Goal: Find specific page/section: Find specific page/section

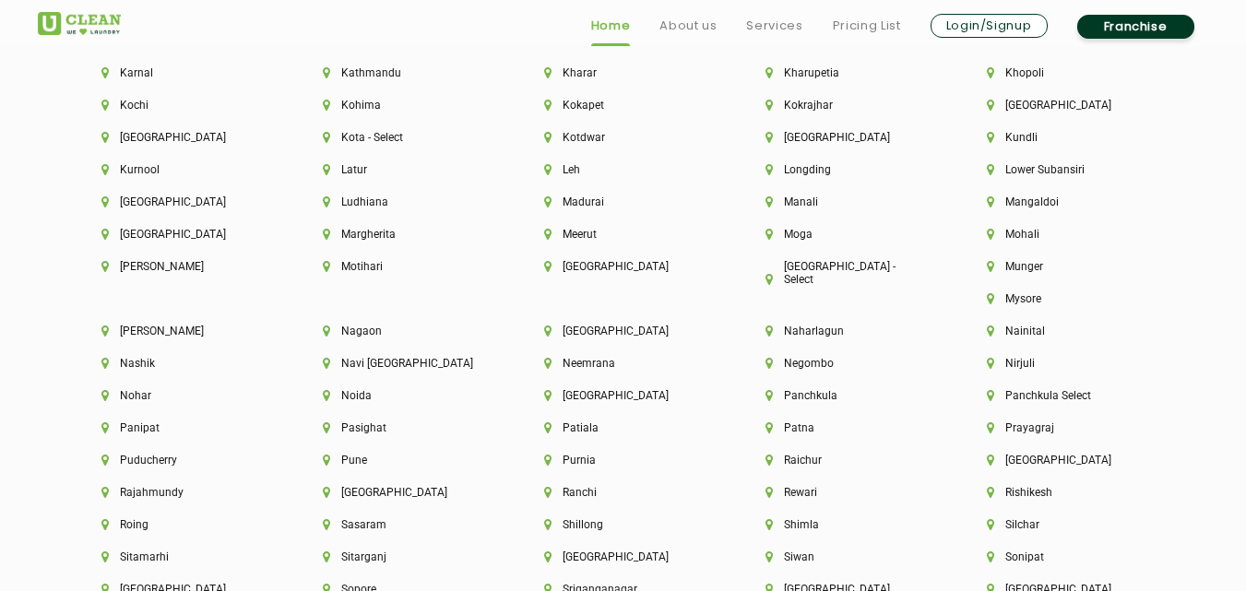
scroll to position [5271, 0]
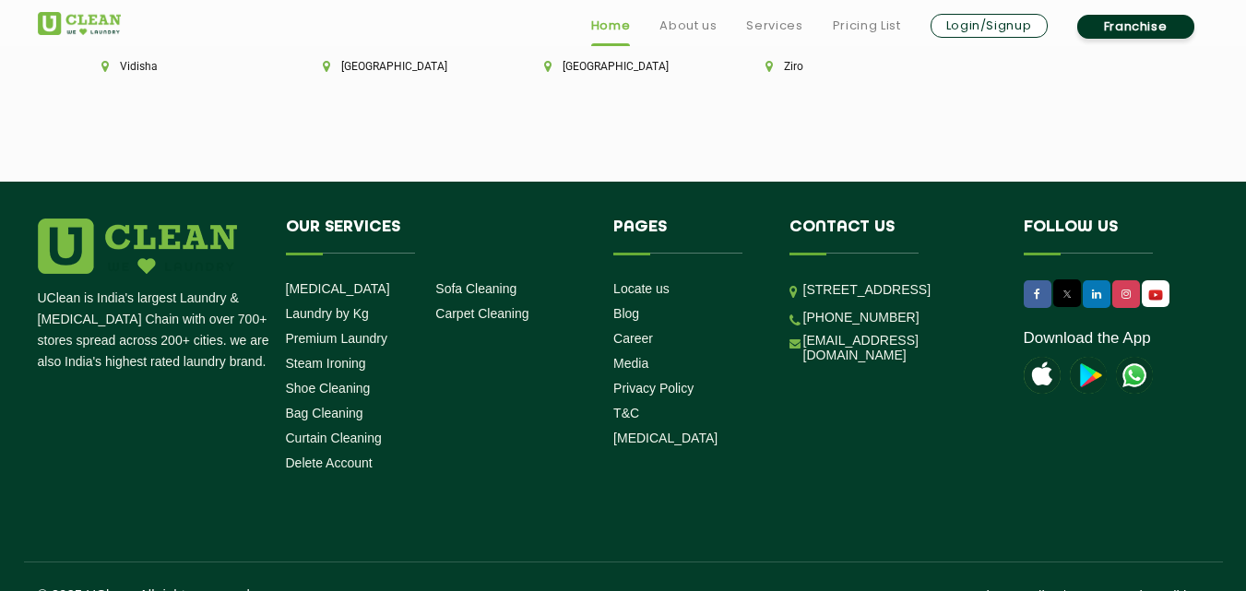
drag, startPoint x: 1251, startPoint y: 53, endPoint x: 1259, endPoint y: 627, distance: 574.6
click at [639, 281] on link "Locate us" at bounding box center [641, 288] width 56 height 15
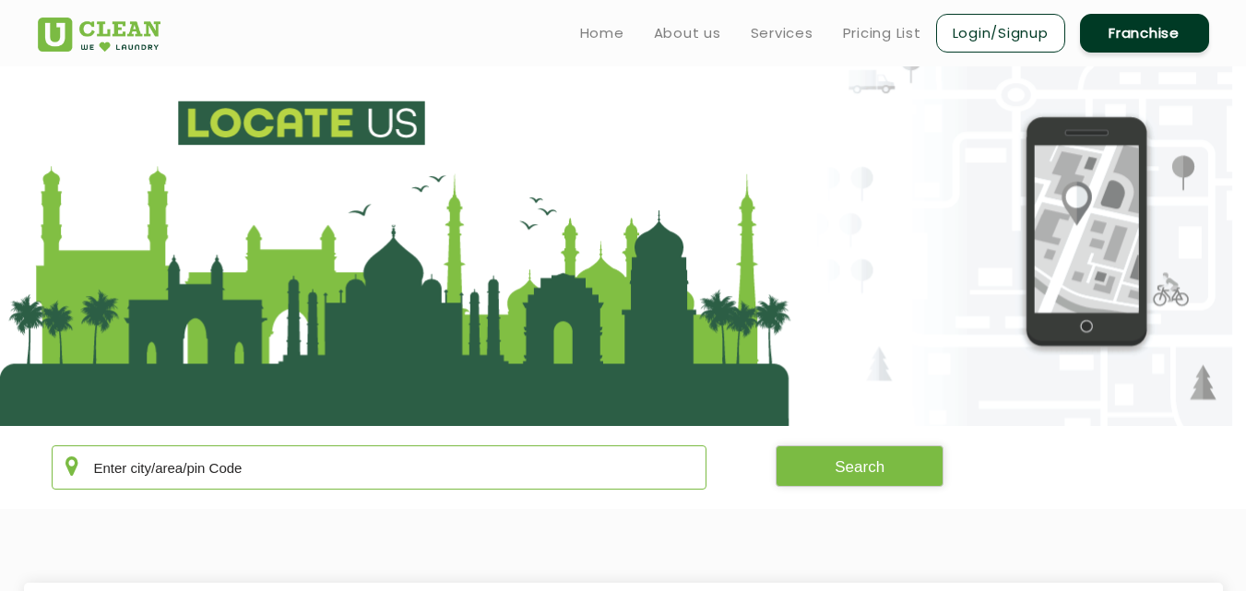
click at [279, 453] on input "text" at bounding box center [380, 467] width 656 height 44
click at [892, 464] on button "Search" at bounding box center [860, 465] width 168 height 41
drag, startPoint x: 544, startPoint y: 464, endPoint x: 247, endPoint y: 519, distance: 302.1
type input "r"
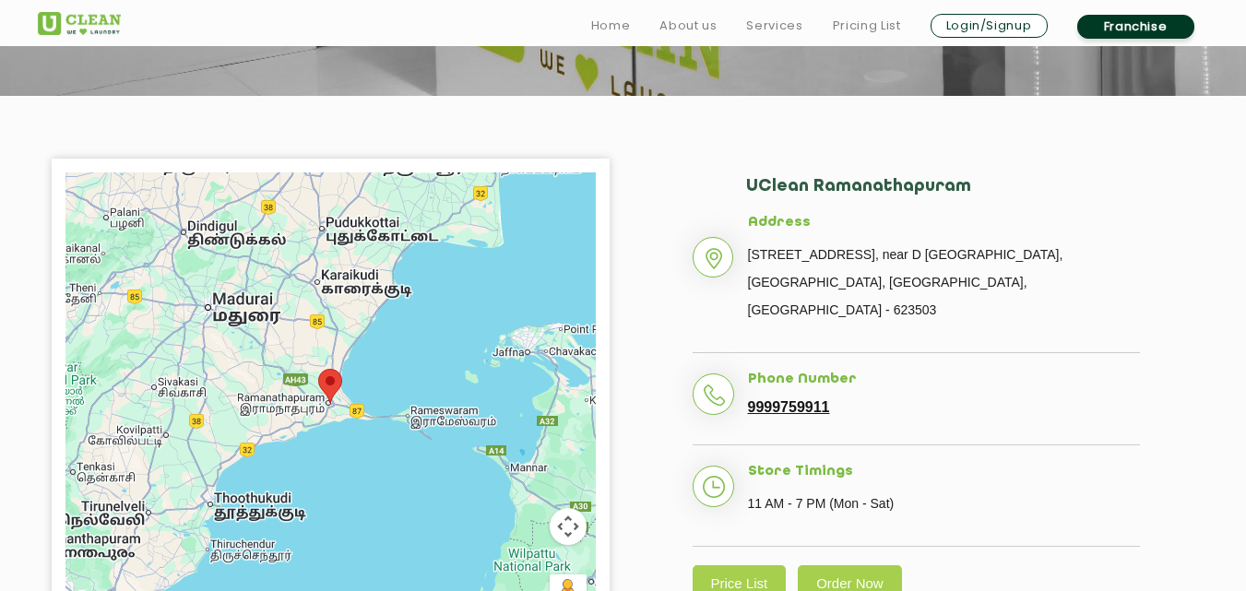
scroll to position [356, 0]
